Goal: Task Accomplishment & Management: Manage account settings

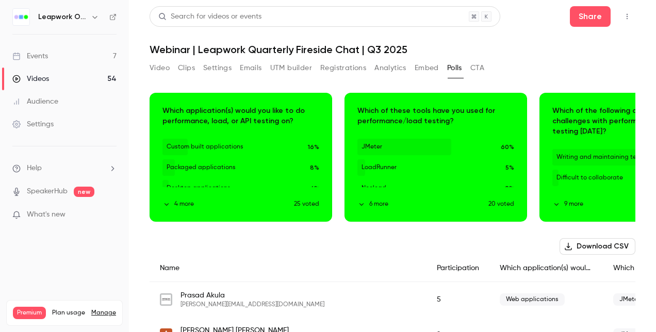
scroll to position [0, 281]
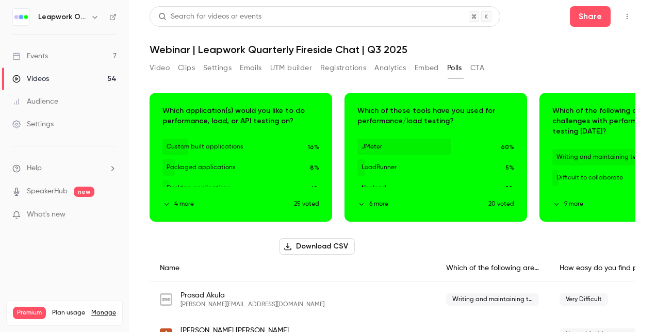
click at [35, 54] on div "Events" at bounding box center [30, 56] width 36 height 10
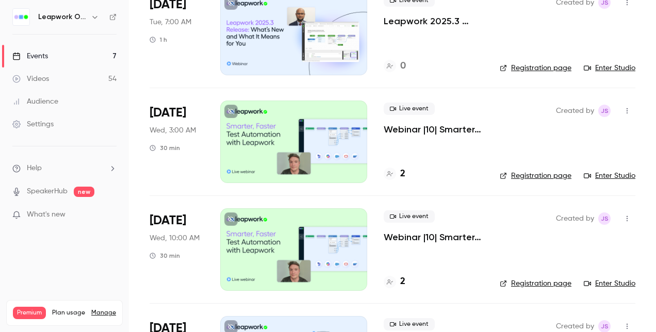
scroll to position [87, 0]
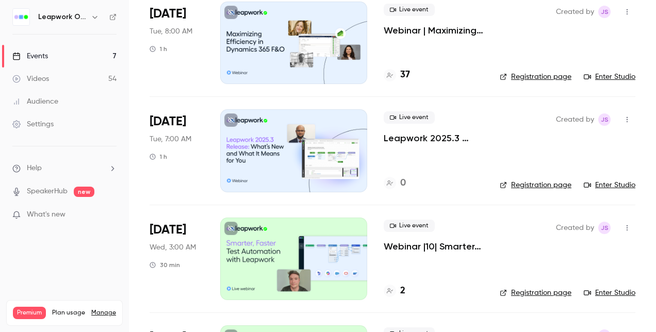
click at [302, 161] on div at bounding box center [293, 150] width 147 height 83
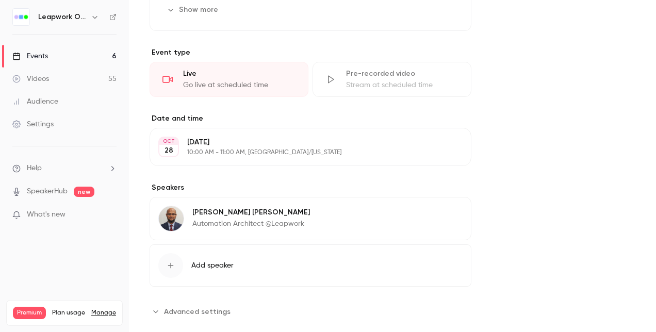
scroll to position [439, 0]
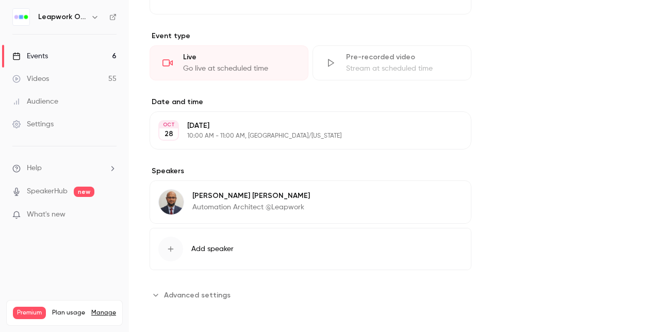
click at [196, 290] on span "Advanced settings" at bounding box center [197, 295] width 67 height 11
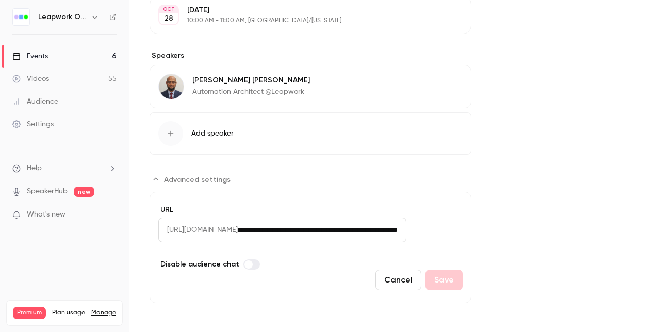
scroll to position [0, 79]
drag, startPoint x: 293, startPoint y: 229, endPoint x: 453, endPoint y: 222, distance: 159.6
click at [453, 222] on div "**********" at bounding box center [310, 230] width 304 height 25
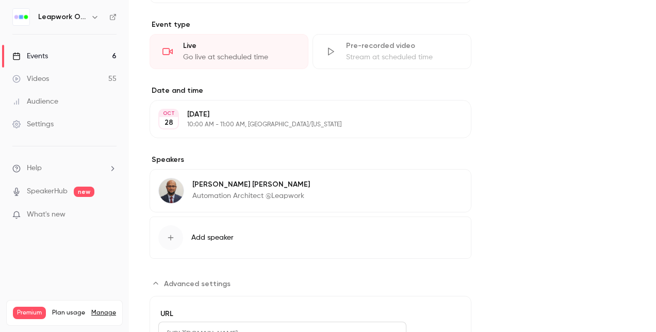
scroll to position [554, 0]
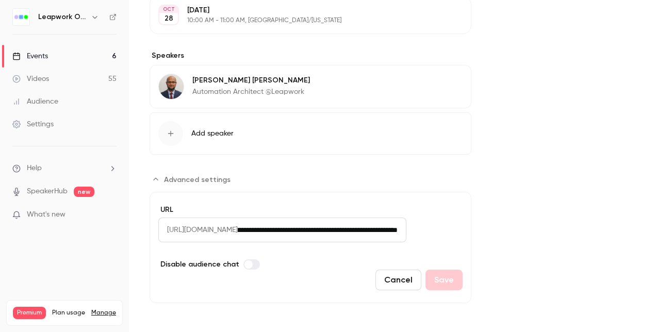
click at [378, 228] on input "**********" at bounding box center [322, 230] width 169 height 25
